Goal: Task Accomplishment & Management: Manage account settings

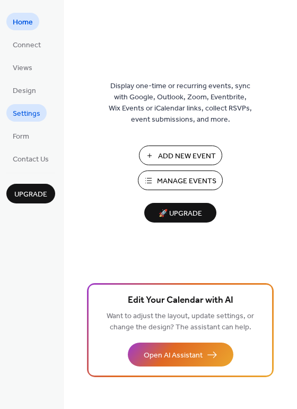
click at [31, 116] on span "Settings" at bounding box center [27, 113] width 28 height 11
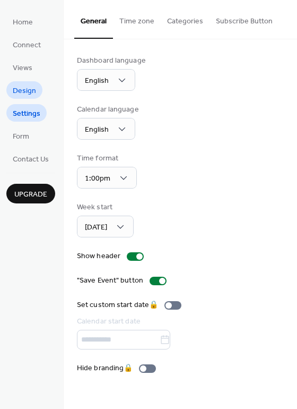
click at [36, 91] on link "Design" at bounding box center [24, 90] width 36 height 18
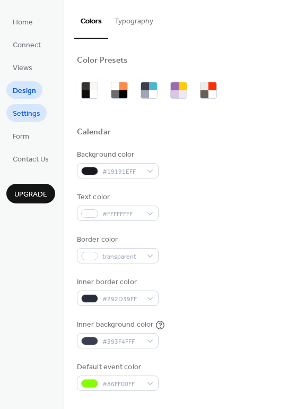
click at [28, 110] on span "Settings" at bounding box center [27, 113] width 28 height 11
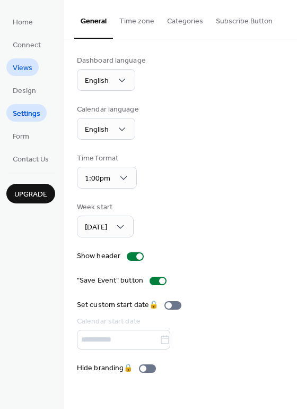
click at [25, 58] on link "Views" at bounding box center [22, 67] width 32 height 18
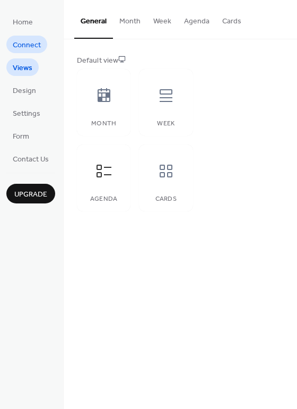
click at [27, 46] on span "Connect" at bounding box center [27, 45] width 28 height 11
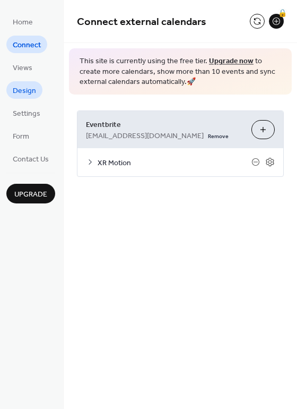
click at [29, 87] on span "Design" at bounding box center [24, 90] width 23 height 11
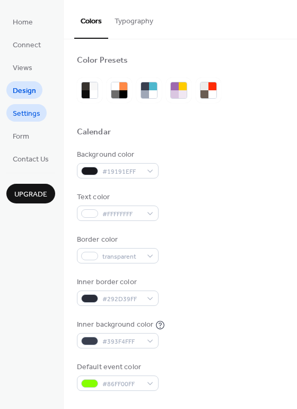
click at [21, 116] on span "Settings" at bounding box center [27, 113] width 28 height 11
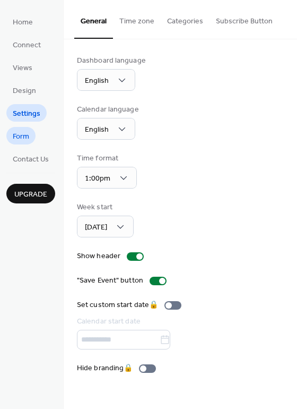
click at [27, 140] on span "Form" at bounding box center [21, 136] width 16 height 11
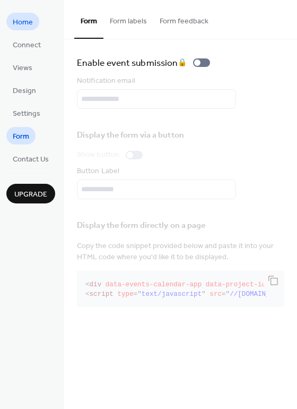
click at [22, 25] on span "Home" at bounding box center [23, 22] width 20 height 11
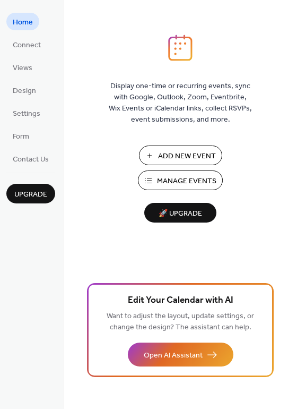
click at [181, 180] on span "Manage Events" at bounding box center [186, 181] width 59 height 11
click at [187, 182] on span "Manage Events" at bounding box center [186, 181] width 59 height 11
click at [29, 51] on span "Connect" at bounding box center [27, 45] width 28 height 11
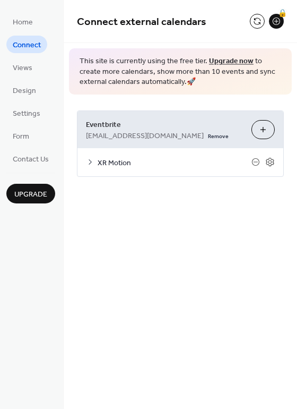
click at [97, 156] on div "XR Motion" at bounding box center [180, 162] width 206 height 28
click at [93, 163] on icon at bounding box center [90, 162] width 8 height 8
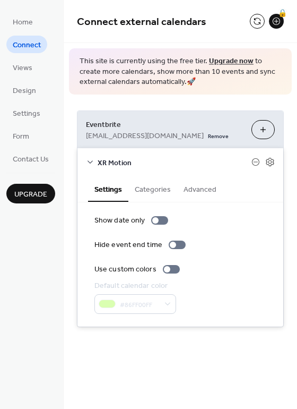
click at [93, 163] on icon at bounding box center [90, 162] width 8 height 8
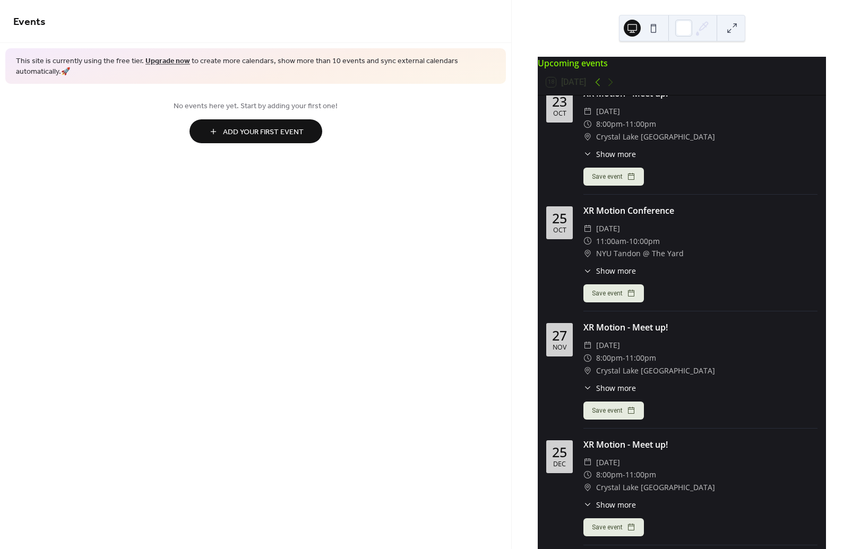
scroll to position [134, 0]
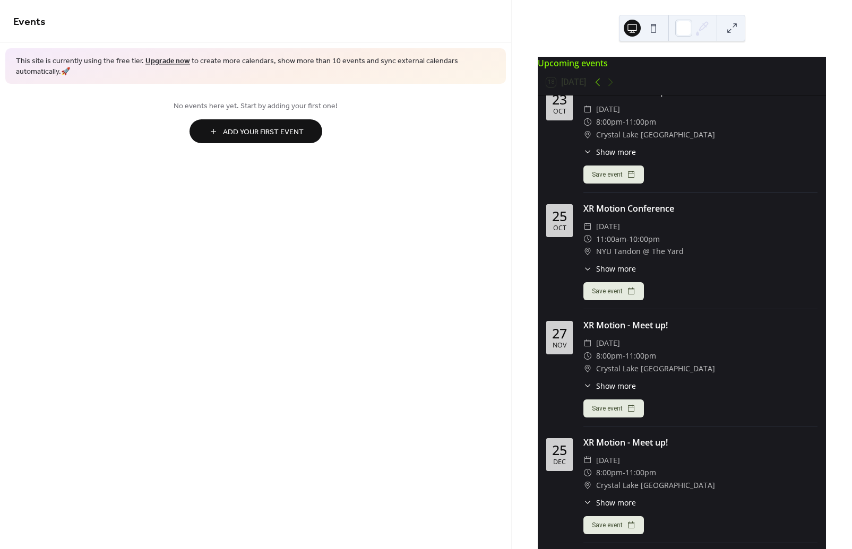
click at [586, 387] on icon at bounding box center [587, 385] width 5 height 3
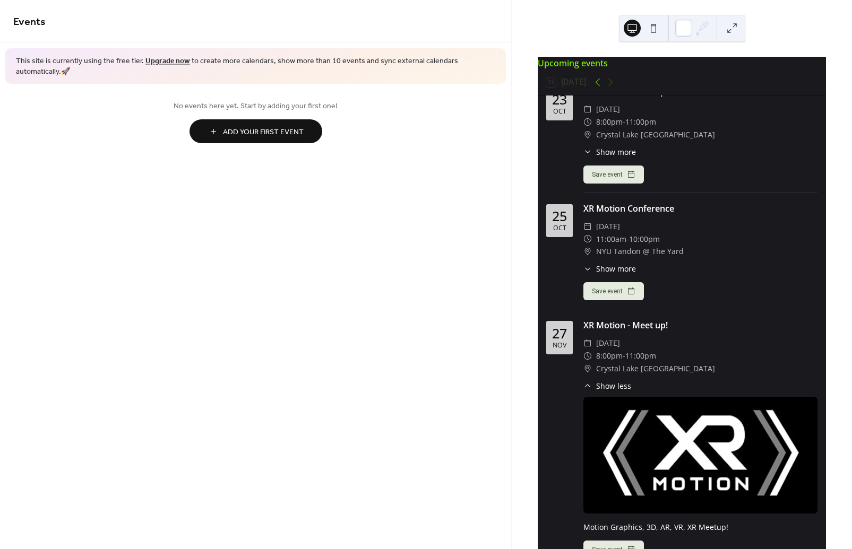
click at [588, 390] on icon at bounding box center [587, 386] width 8 height 8
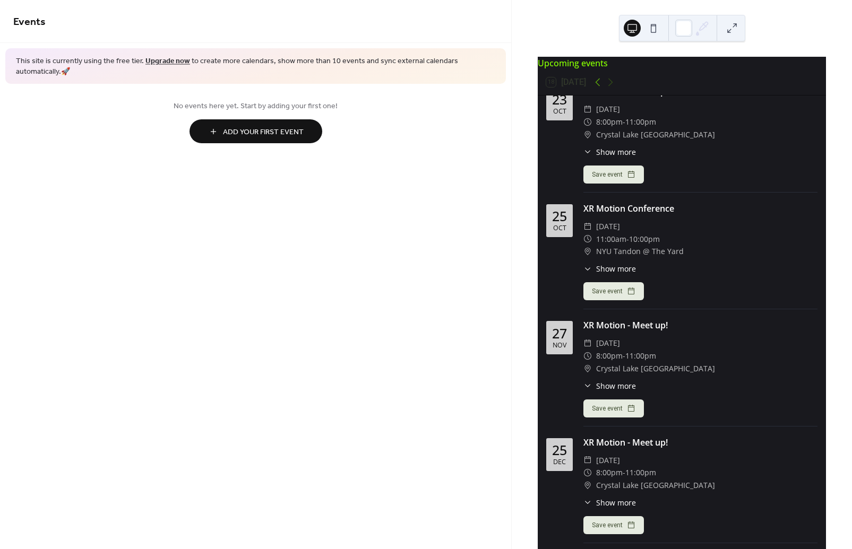
scroll to position [198, 0]
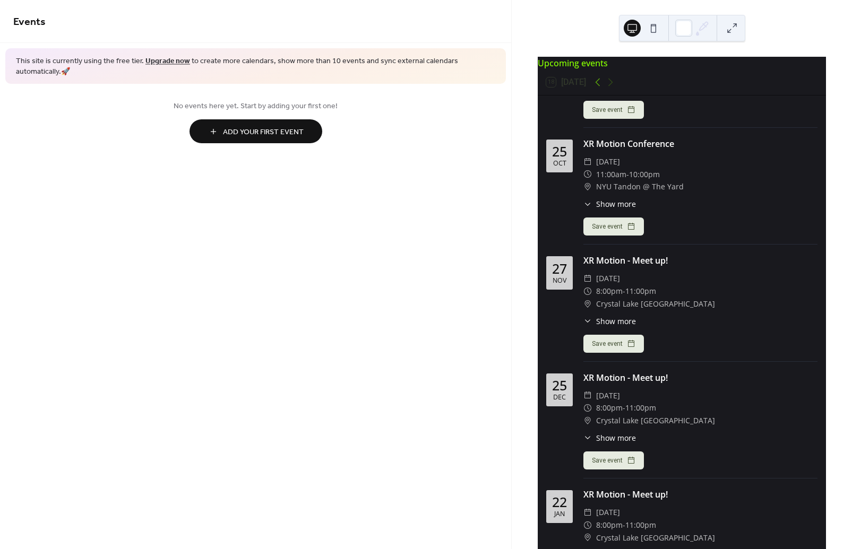
click at [665, 297] on div "​ 8:00pm - 11:00pm" at bounding box center [700, 291] width 234 height 13
click at [236, 101] on span "No events here yet. Start by adding your first one!" at bounding box center [255, 106] width 484 height 11
click at [569, 275] on div "[DATE]" at bounding box center [559, 272] width 27 height 33
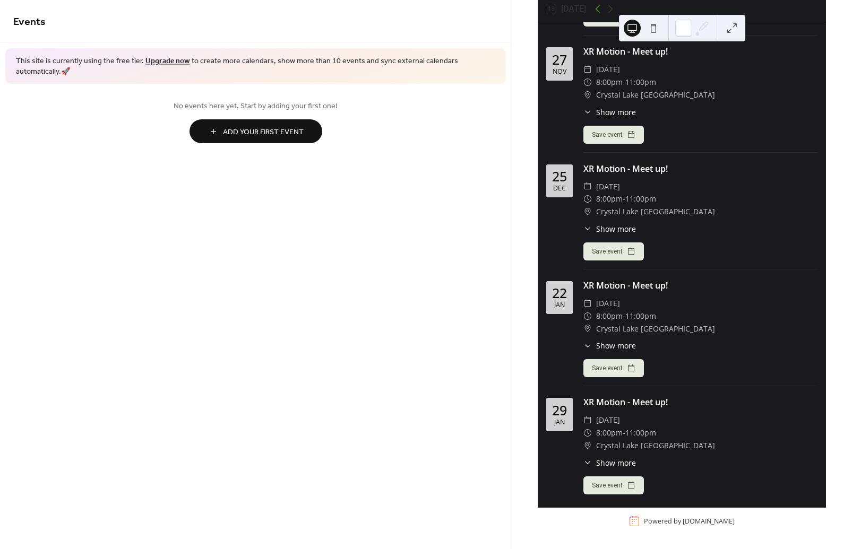
scroll to position [73, 0]
click at [226, 127] on span "Add Your First Event" at bounding box center [263, 132] width 81 height 11
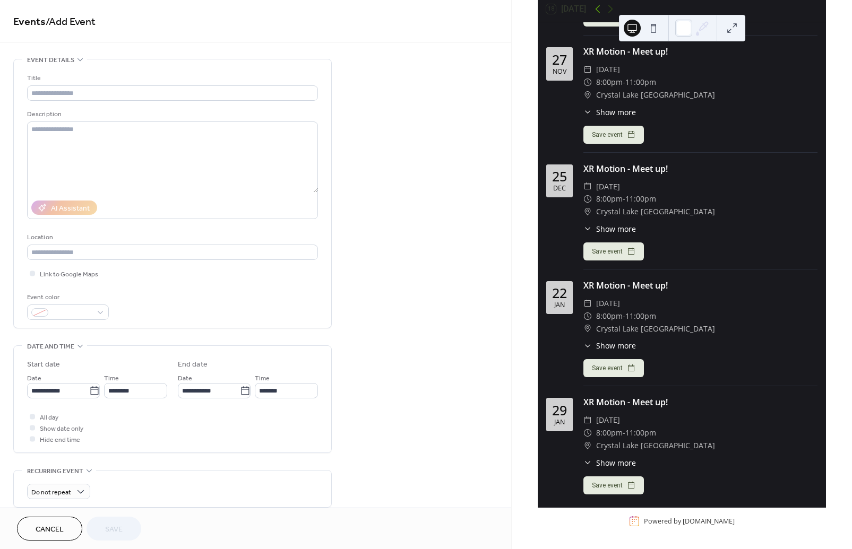
click at [457, 90] on div "**********" at bounding box center [255, 383] width 511 height 649
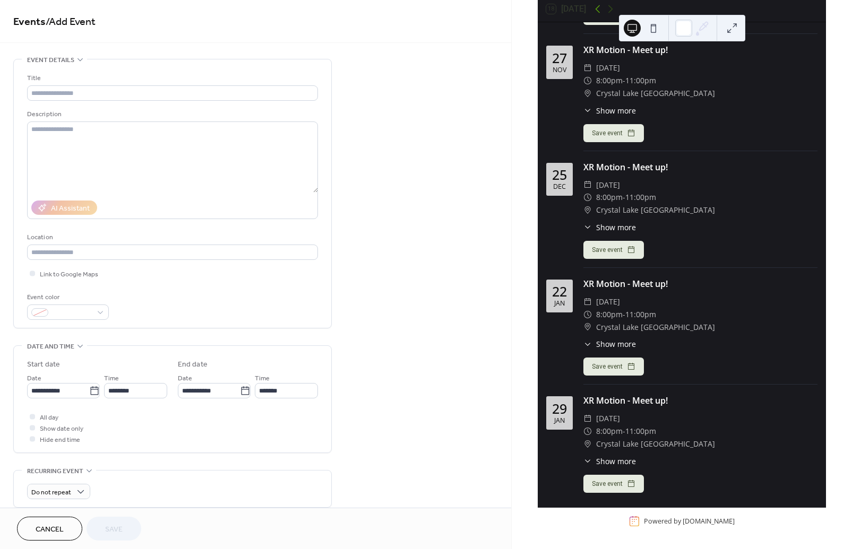
scroll to position [334, 0]
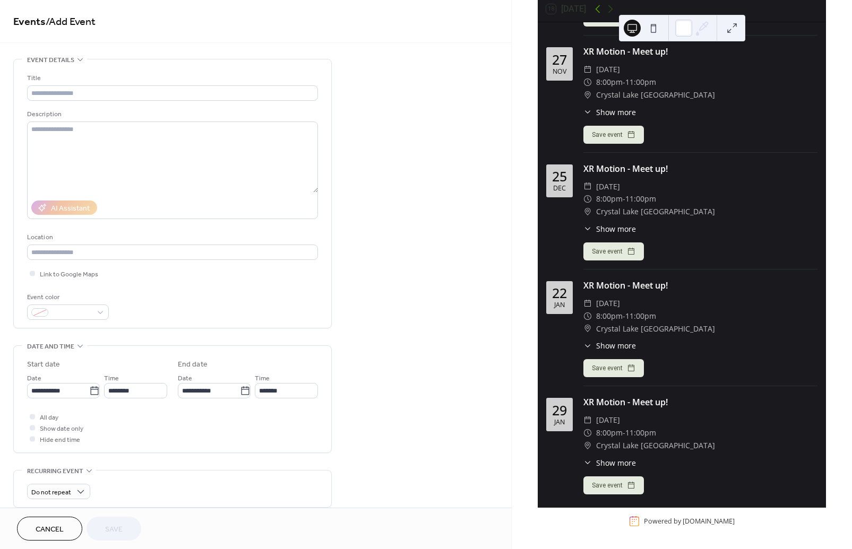
click at [47, 530] on span "Cancel" at bounding box center [50, 529] width 28 height 11
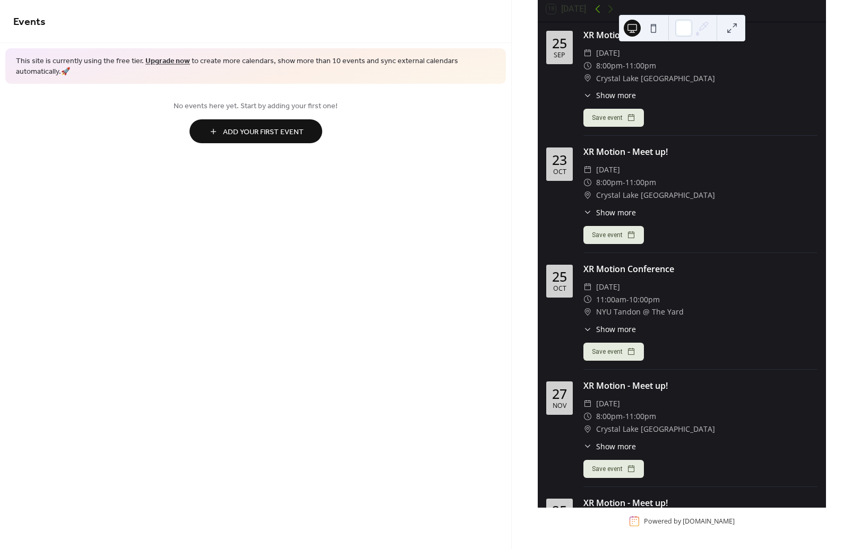
click at [732, 23] on button at bounding box center [731, 28] width 17 height 17
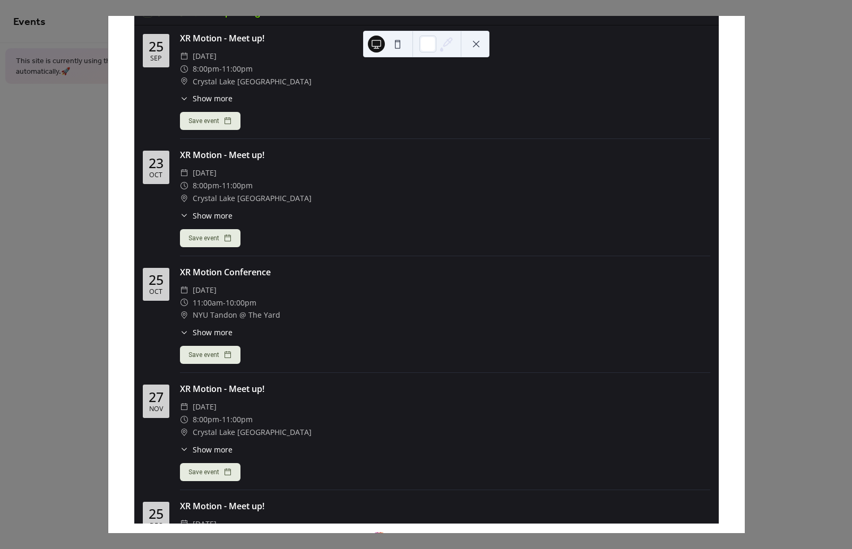
click at [399, 48] on button at bounding box center [397, 44] width 17 height 17
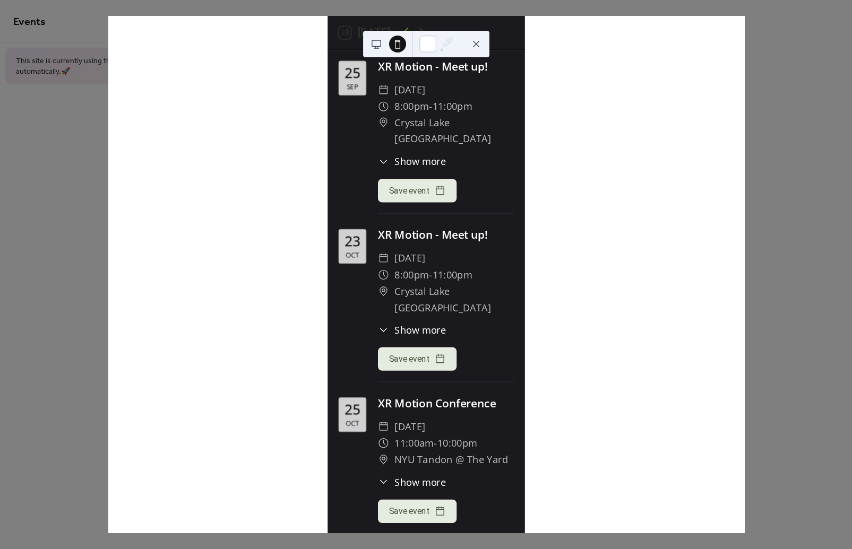
click at [386, 47] on div at bounding box center [387, 43] width 38 height 25
click at [380, 45] on button at bounding box center [376, 44] width 17 height 17
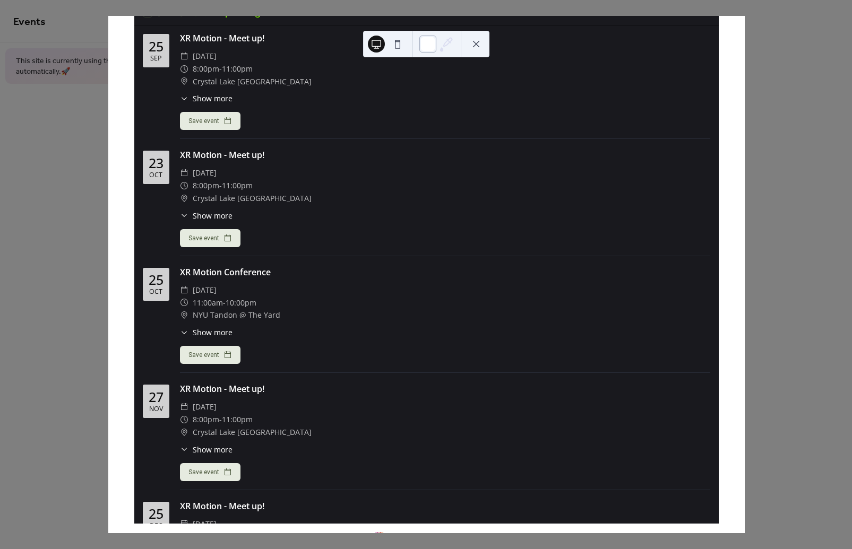
click at [429, 48] on div at bounding box center [427, 44] width 17 height 17
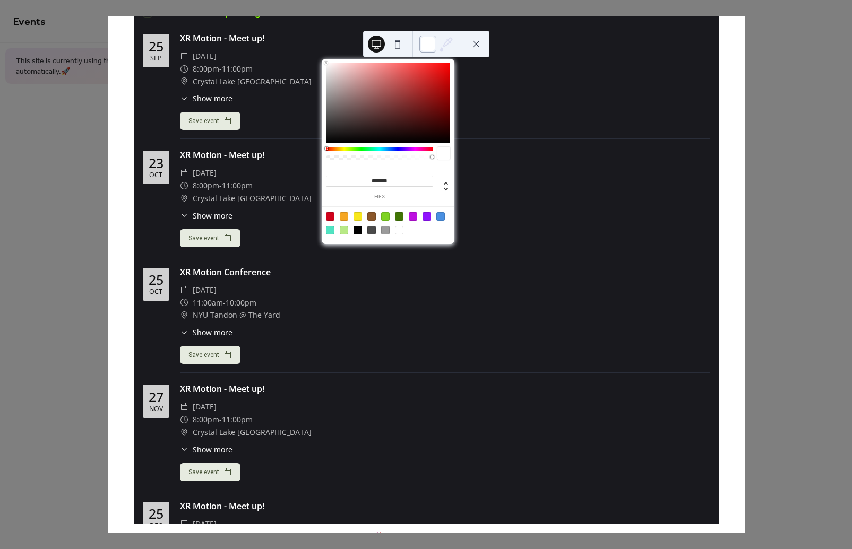
click at [429, 48] on div at bounding box center [427, 44] width 17 height 17
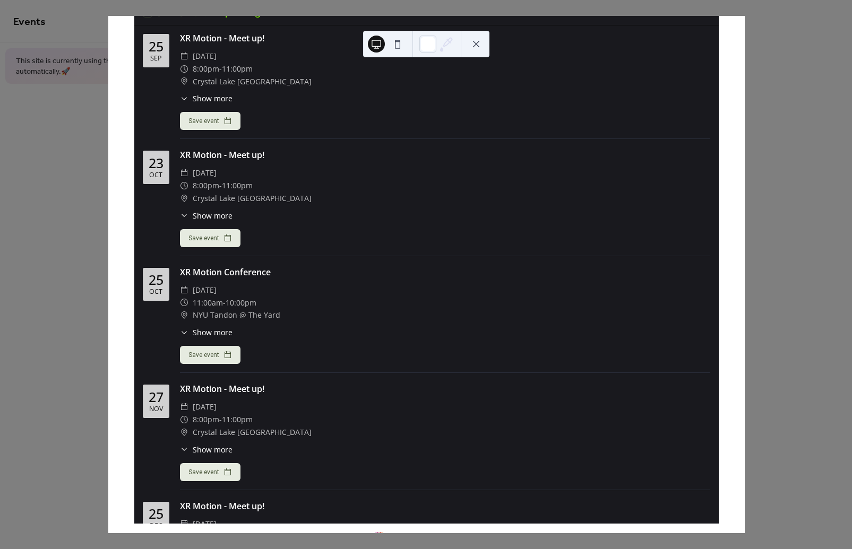
click at [477, 45] on button at bounding box center [475, 44] width 17 height 17
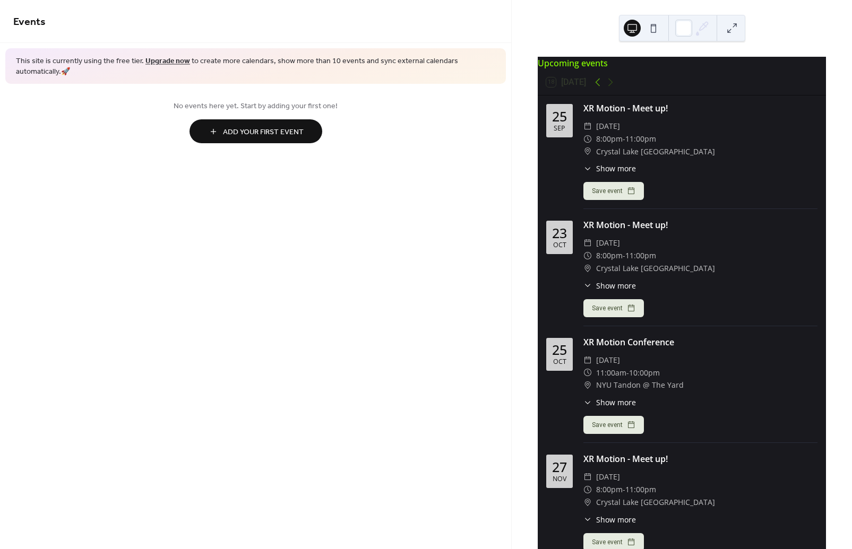
click at [555, 249] on div "Oct" at bounding box center [559, 245] width 13 height 7
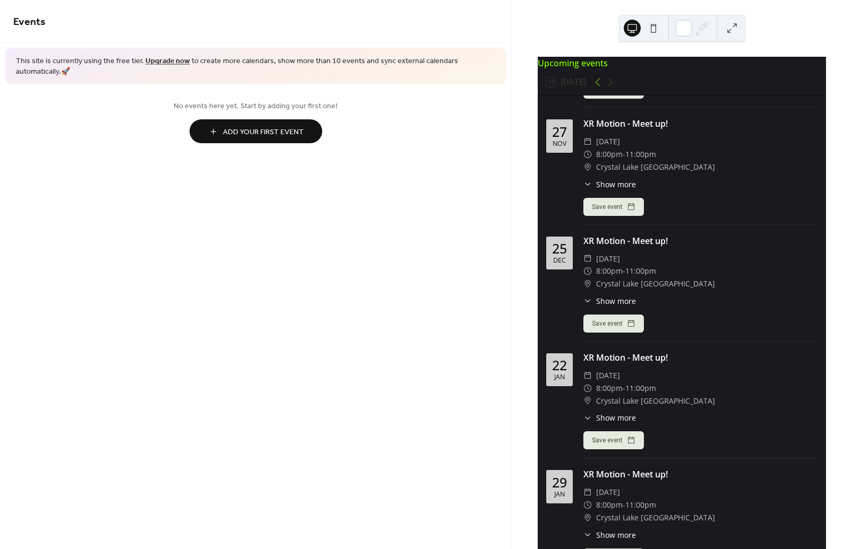
scroll to position [334, 0]
click at [96, 71] on span "This site is currently using the free tier. Upgrade now to create more calendar…" at bounding box center [255, 66] width 479 height 21
